Goal: Task Accomplishment & Management: Manage account settings

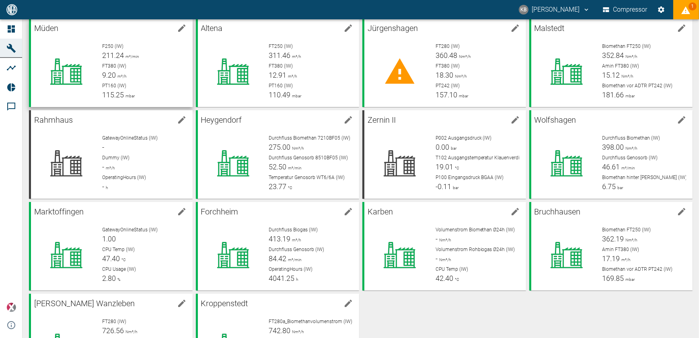
scroll to position [93, 0]
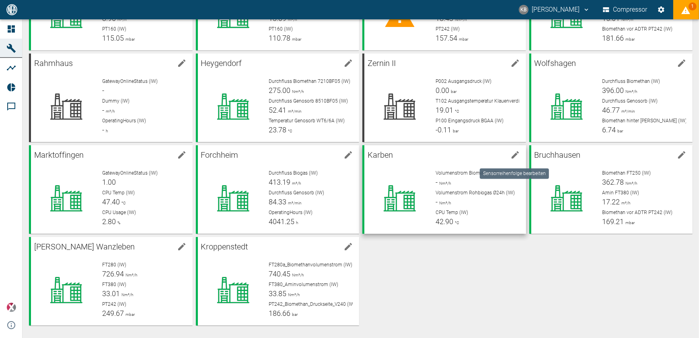
click at [512, 154] on icon "edit machine" at bounding box center [515, 155] width 10 height 10
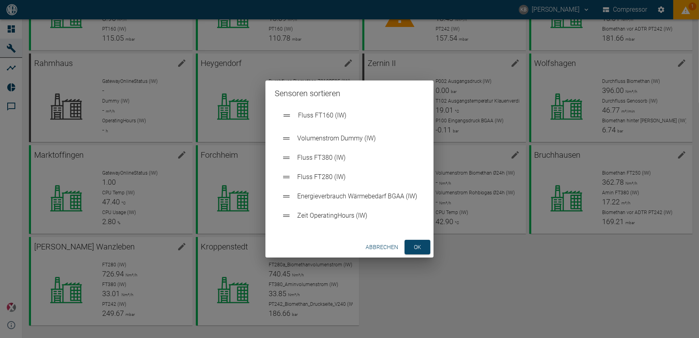
drag, startPoint x: 288, startPoint y: 132, endPoint x: 288, endPoint y: 116, distance: 16.1
click at [288, 116] on ul "Volumenstrom Dummy (IW) Fluss FT160 (IW) Fluss FT380 (IW) Fluss FT280 (IW) Ener…" at bounding box center [349, 167] width 149 height 122
drag, startPoint x: 287, startPoint y: 161, endPoint x: 287, endPoint y: 119, distance: 41.8
click at [287, 119] on ul "Fluss FT160 (IW) Volumenstrom Dummy (IW) Fluss FT380 (IW) Fluss FT280 (IW) Ener…" at bounding box center [349, 167] width 149 height 122
drag, startPoint x: 285, startPoint y: 173, endPoint x: 286, endPoint y: 134, distance: 39.8
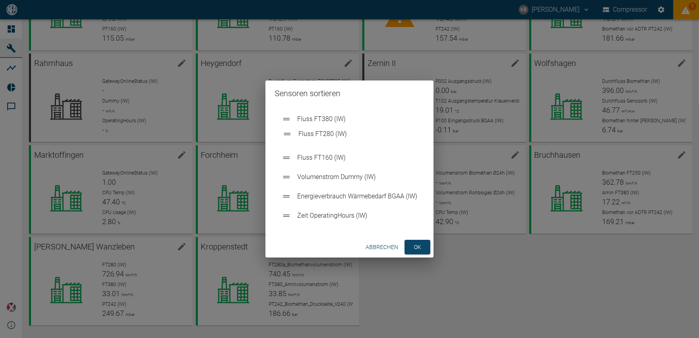
click at [286, 134] on ul "Fluss FT380 (IW) Fluss FT160 (IW) Volumenstrom Dummy (IW) Fluss FT280 (IW) Ener…" at bounding box center [349, 167] width 149 height 122
click at [423, 247] on button "ok" at bounding box center [418, 247] width 26 height 15
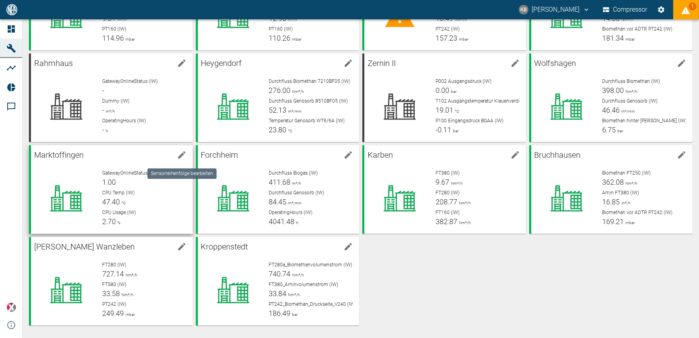
click at [177, 156] on icon "edit machine" at bounding box center [182, 155] width 10 height 10
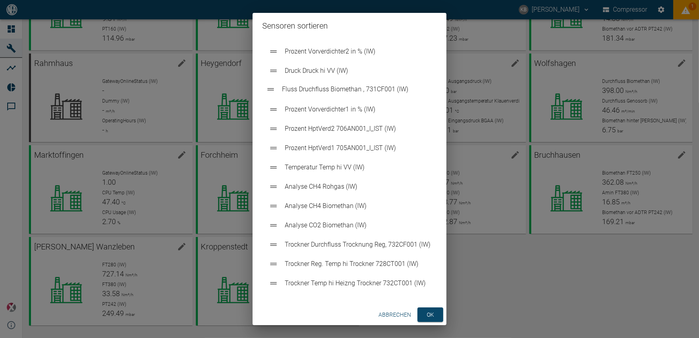
scroll to position [0, 0]
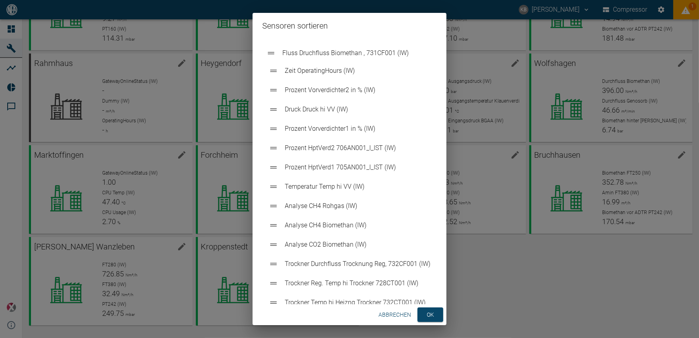
drag, startPoint x: 271, startPoint y: 230, endPoint x: 270, endPoint y: 56, distance: 175.0
click at [270, 56] on ul "Zeit OperatingHours (IW) Prozent Vorverdichter2 in % (IW) Druck Druck hi VV (IW…" at bounding box center [349, 177] width 175 height 277
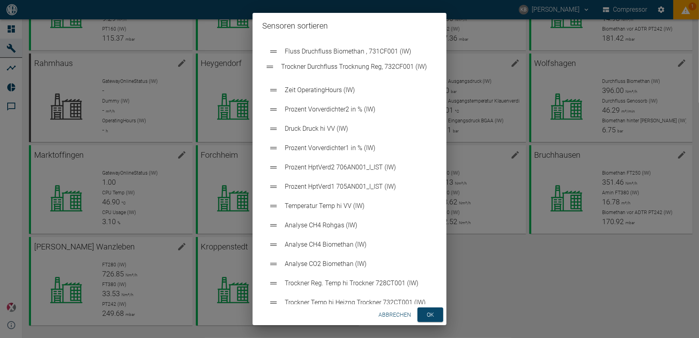
drag, startPoint x: 274, startPoint y: 249, endPoint x: 271, endPoint y: 68, distance: 181.8
click at [271, 68] on ul "Fluss Druchfluss Biomethan , 731CF001 (IW) Zeit OperatingHours (IW) Prozent Vor…" at bounding box center [349, 177] width 175 height 277
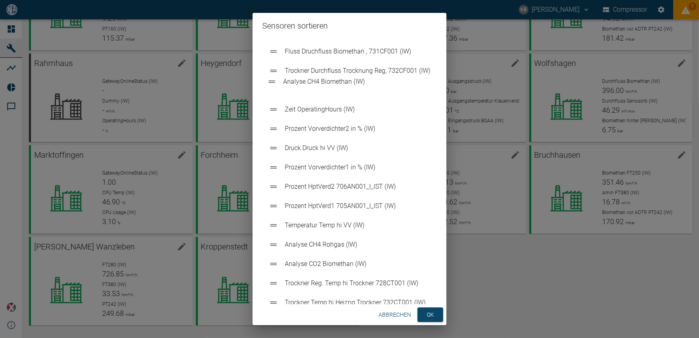
drag, startPoint x: 275, startPoint y: 230, endPoint x: 275, endPoint y: 82, distance: 148.0
click at [275, 82] on ul "Fluss Druchfluss Biomethan , 731CF001 (IW) Trockner Durchfluss Trocknung Reg, 7…" at bounding box center [349, 177] width 175 height 277
click at [437, 316] on button "ok" at bounding box center [430, 314] width 26 height 15
